Goal: Task Accomplishment & Management: Complete application form

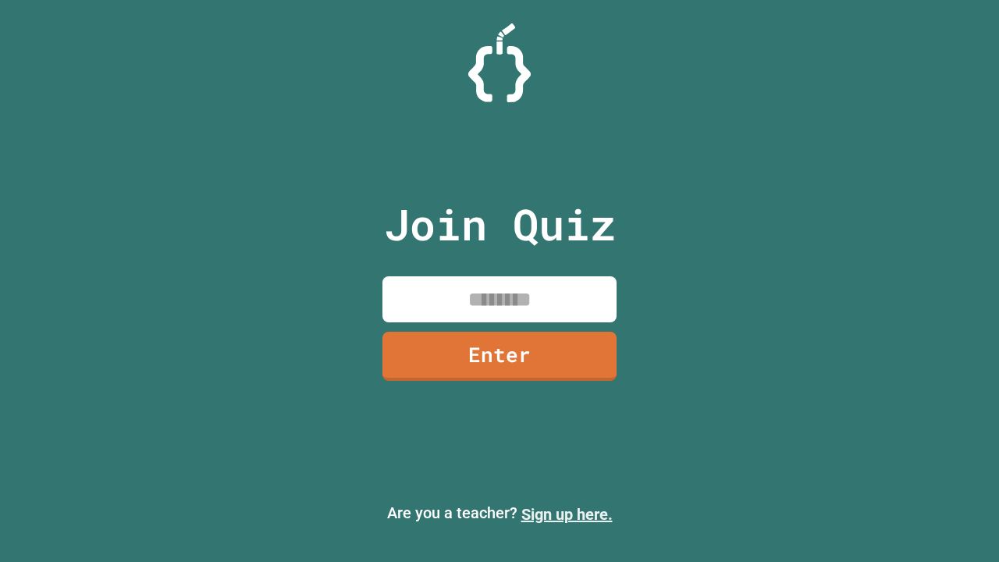
click at [566, 514] on link "Sign up here." at bounding box center [566, 514] width 91 height 19
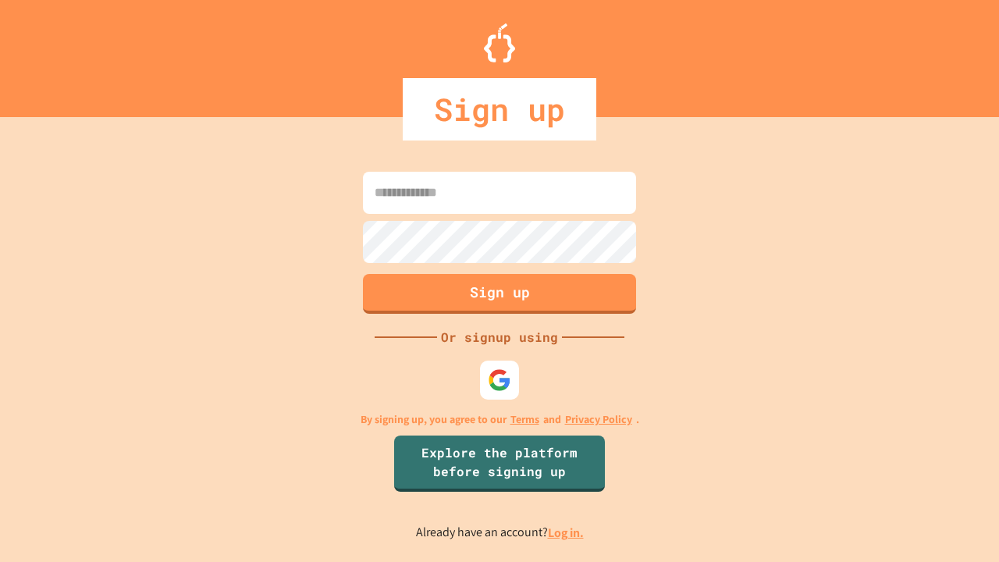
click at [566, 532] on link "Log in." at bounding box center [566, 532] width 36 height 16
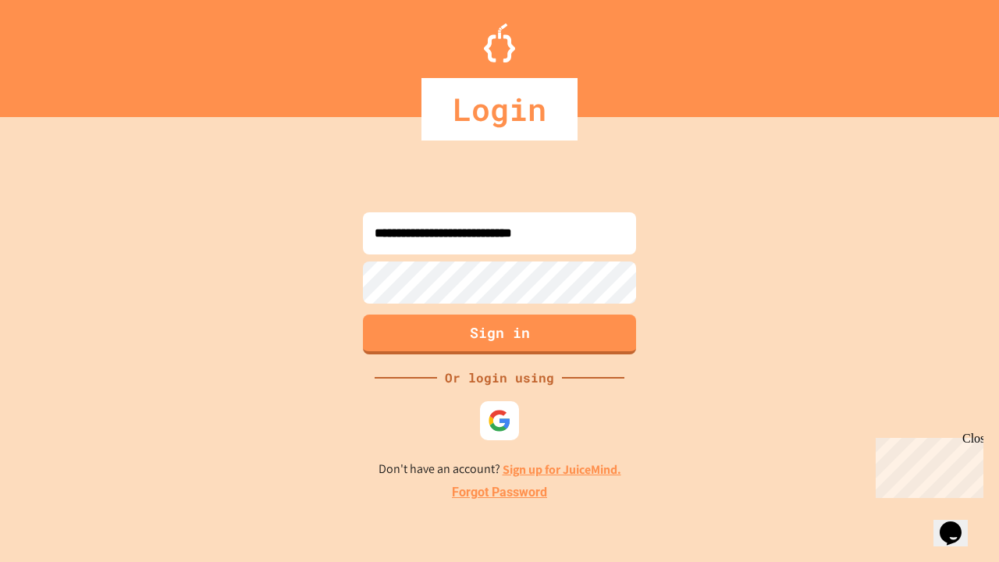
type input "**********"
